Goal: Navigation & Orientation: Find specific page/section

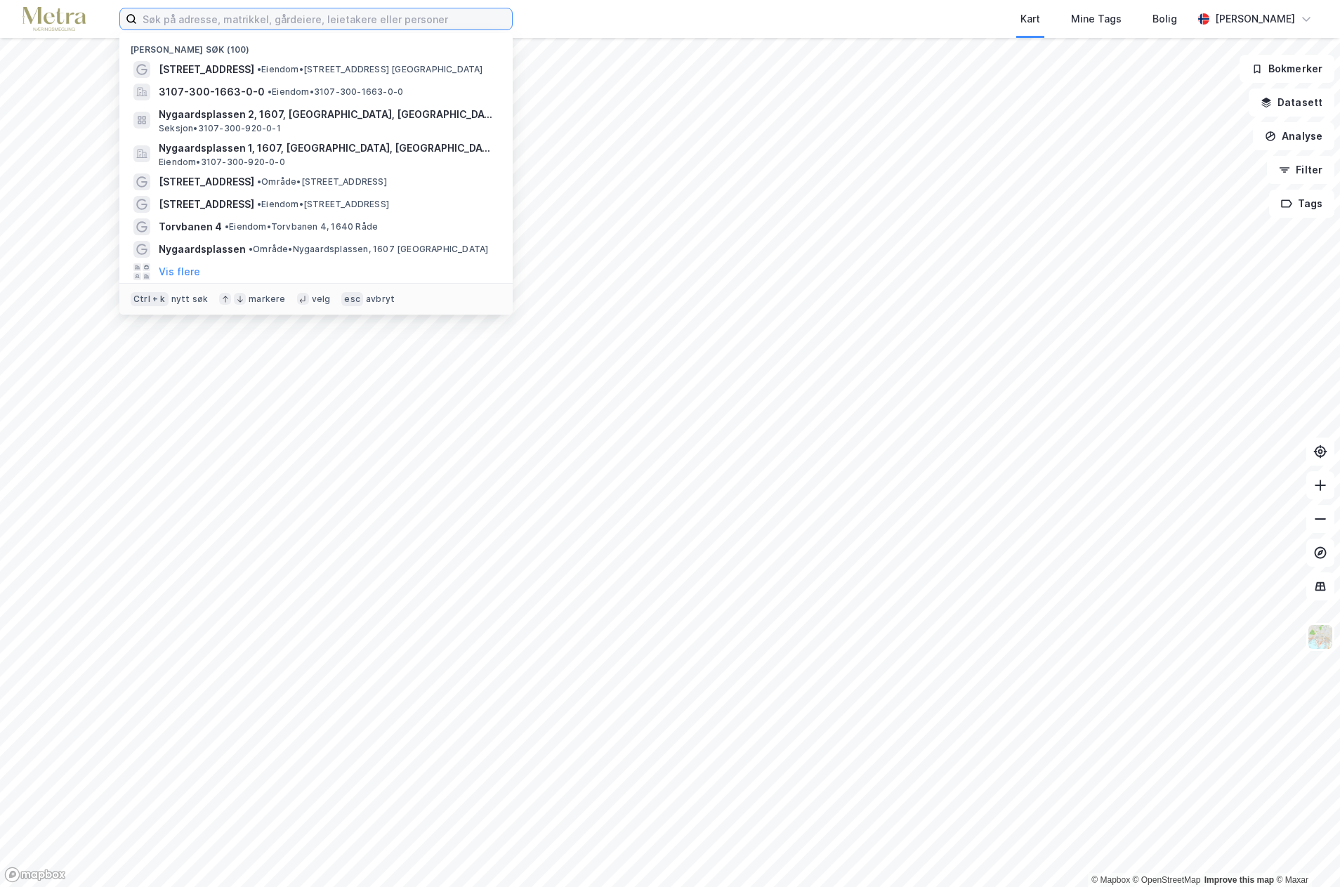
click at [237, 21] on input at bounding box center [324, 18] width 375 height 21
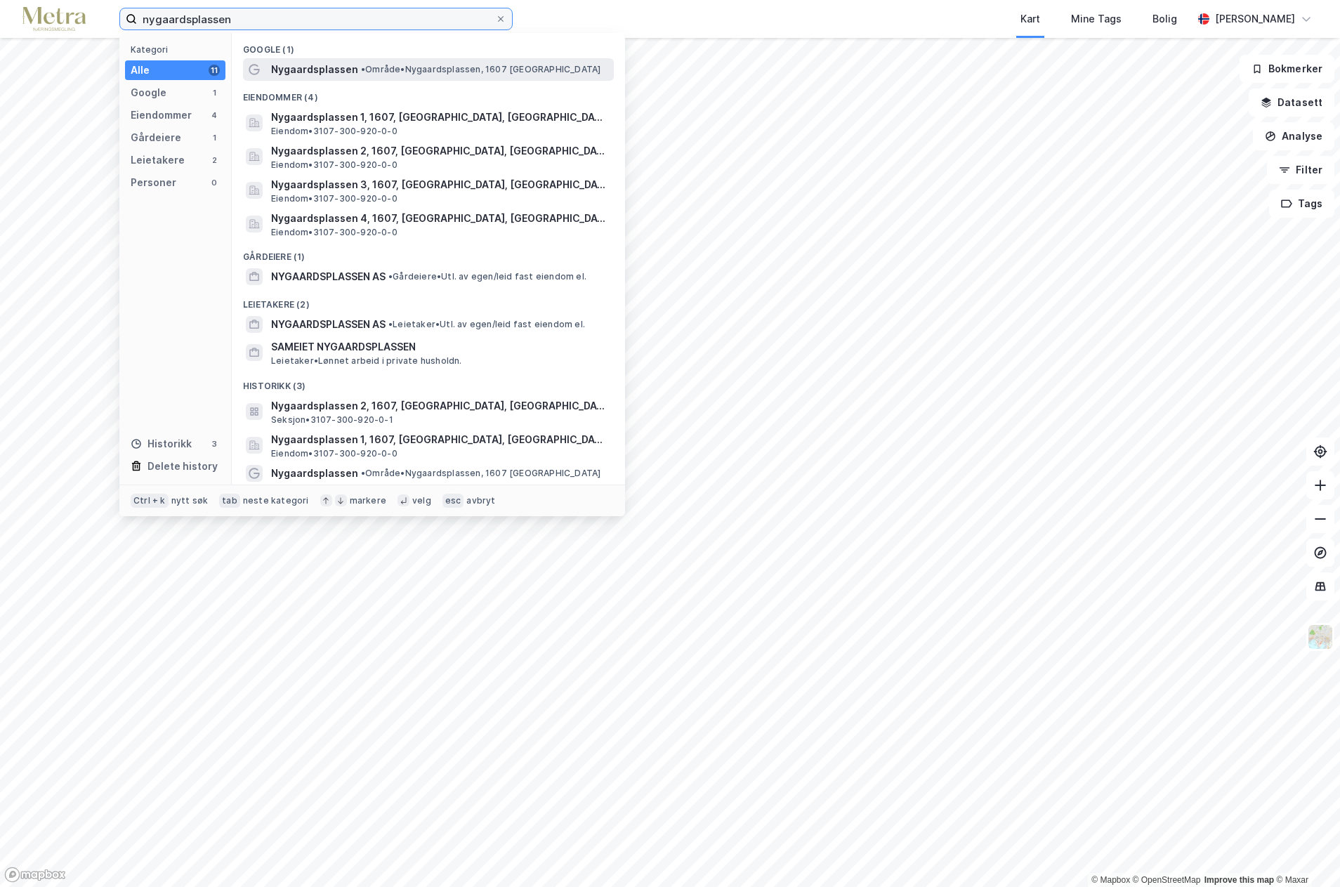
type input "nygaardsplassen"
click at [334, 76] on span "Nygaardsplassen" at bounding box center [314, 69] width 87 height 17
